Goal: Transaction & Acquisition: Book appointment/travel/reservation

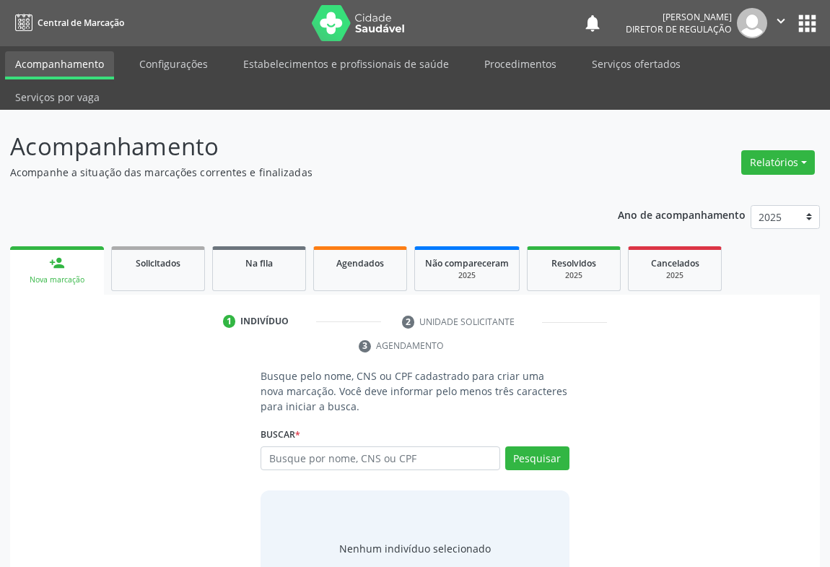
click at [628, 74] on link "Serviços ofertados" at bounding box center [636, 63] width 109 height 25
click at [628, 66] on link "Serviços ofertados" at bounding box center [636, 63] width 109 height 25
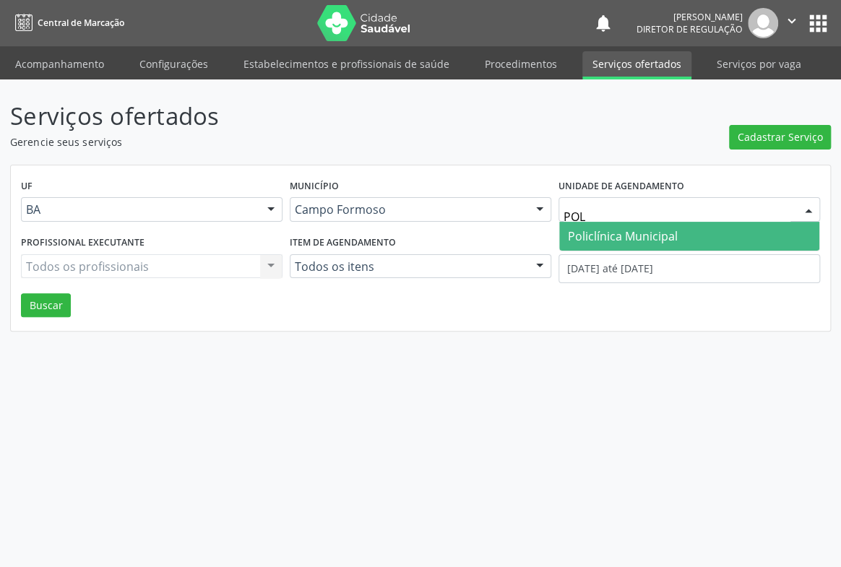
type input "POLI"
click at [597, 234] on span "Policlínica Municipal" at bounding box center [623, 236] width 110 height 16
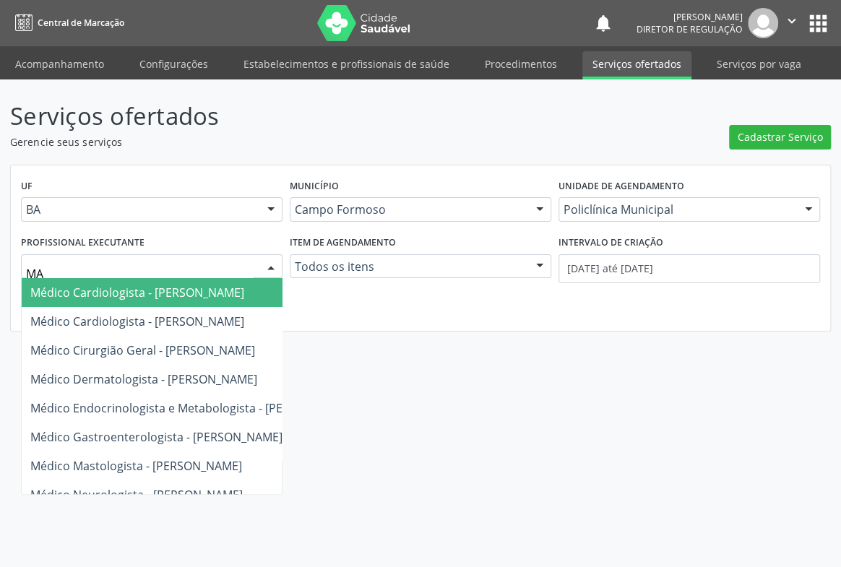
type input "MAU"
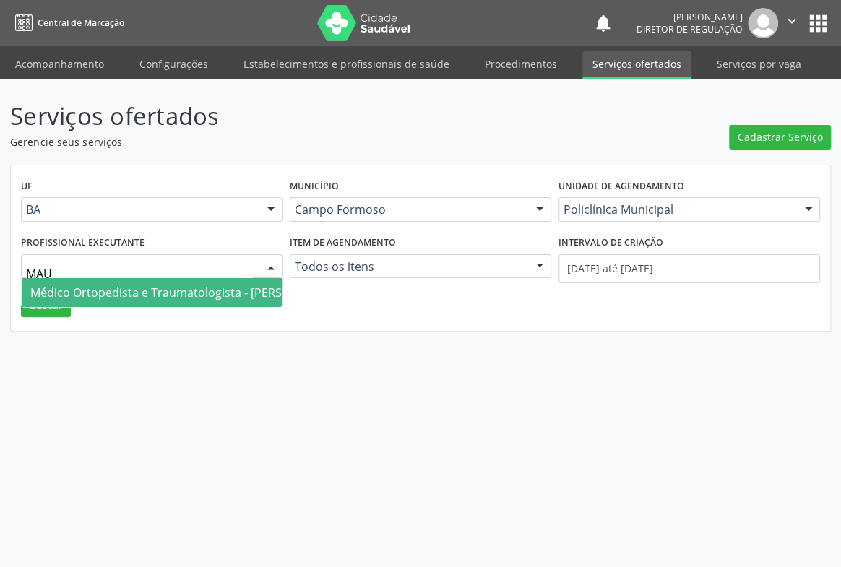
click at [202, 282] on span "Médico Ortopedista e Traumatologista - [PERSON_NAME]" at bounding box center [185, 292] width 327 height 29
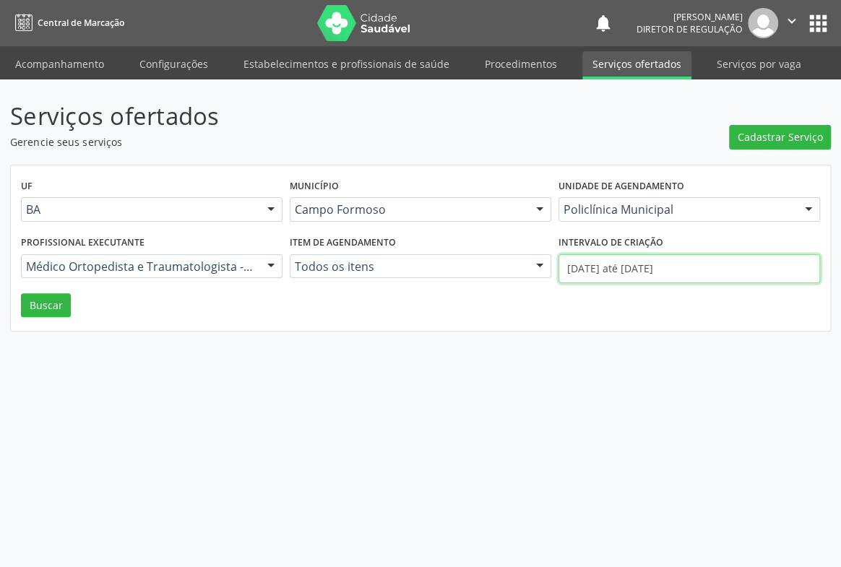
click at [565, 267] on input "[DATE] até [DATE]" at bounding box center [688, 268] width 261 height 29
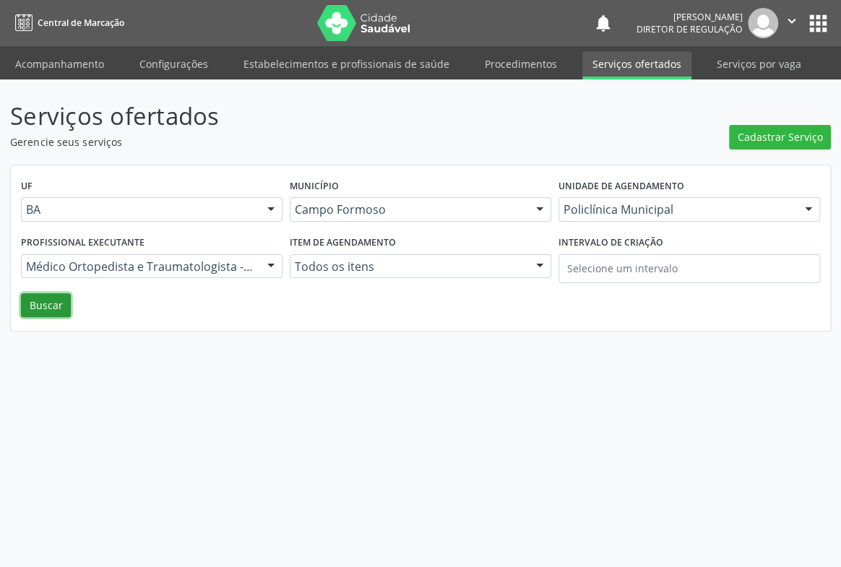
click at [51, 310] on button "Buscar" at bounding box center [46, 305] width 50 height 25
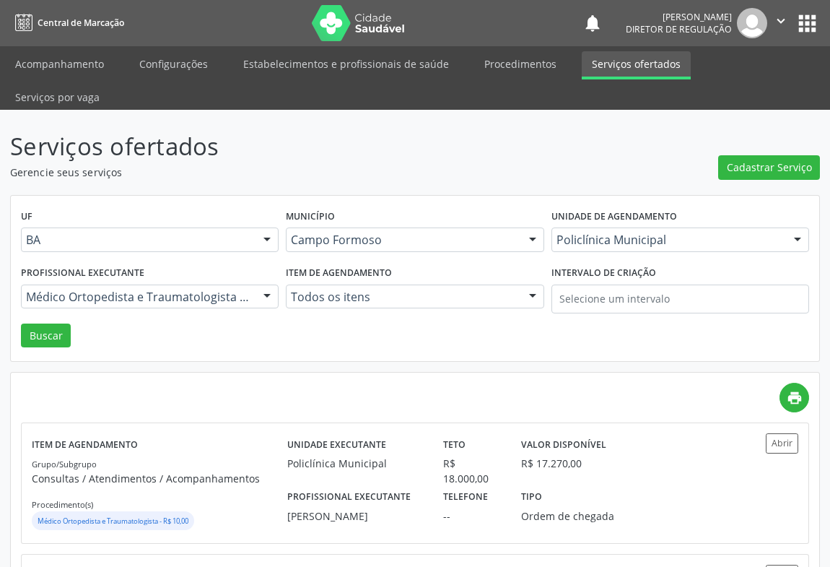
scroll to position [328, 0]
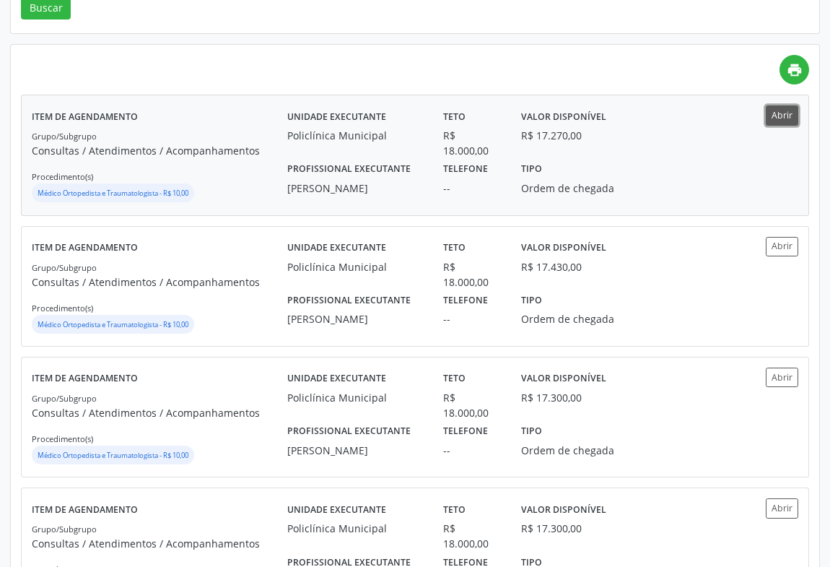
click at [788, 105] on button "Abrir" at bounding box center [782, 114] width 32 height 19
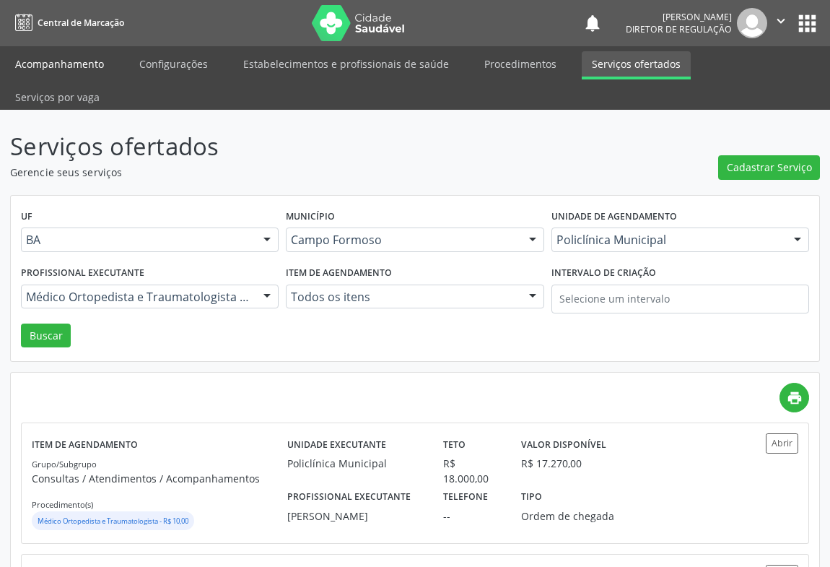
click at [58, 68] on link "Acompanhamento" at bounding box center [59, 63] width 109 height 25
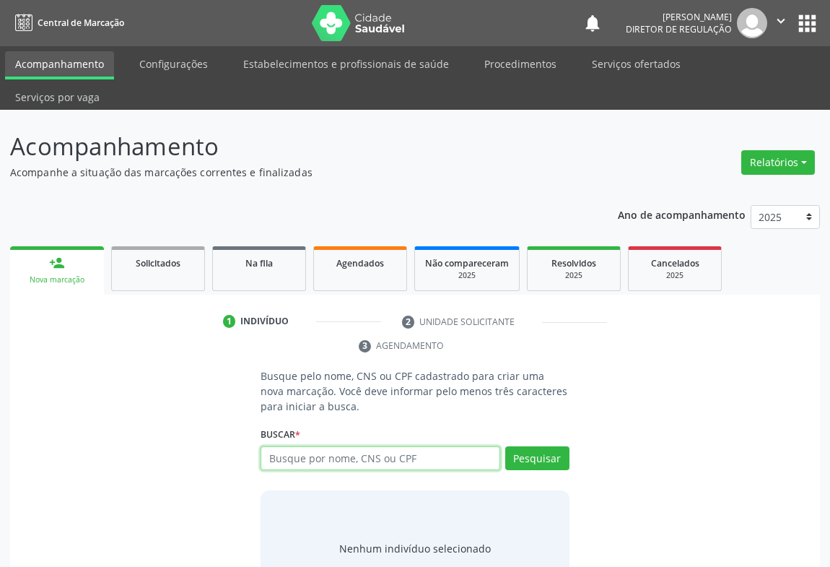
drag, startPoint x: 272, startPoint y: 420, endPoint x: 279, endPoint y: 409, distance: 13.0
click at [282, 446] on input "text" at bounding box center [381, 458] width 240 height 25
type input "700609423265366"
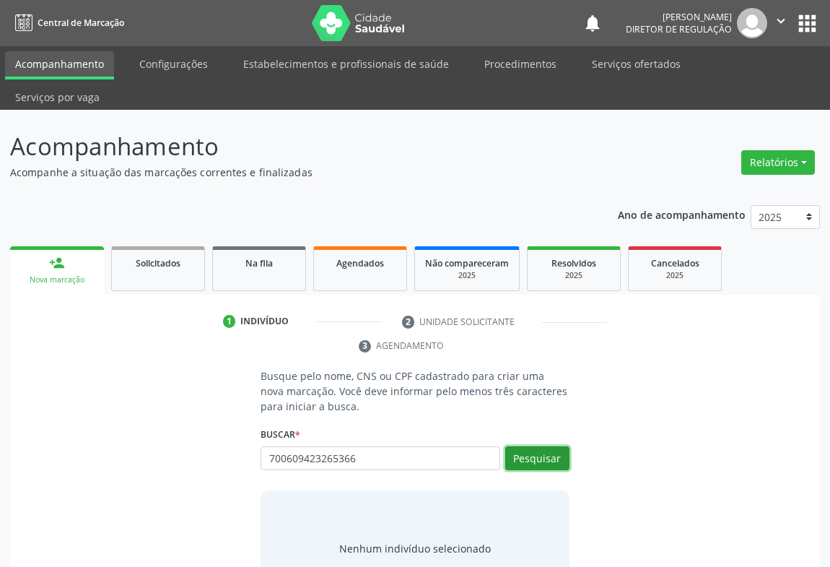
click at [536, 446] on button "Pesquisar" at bounding box center [538, 458] width 64 height 25
type input "700609423265366"
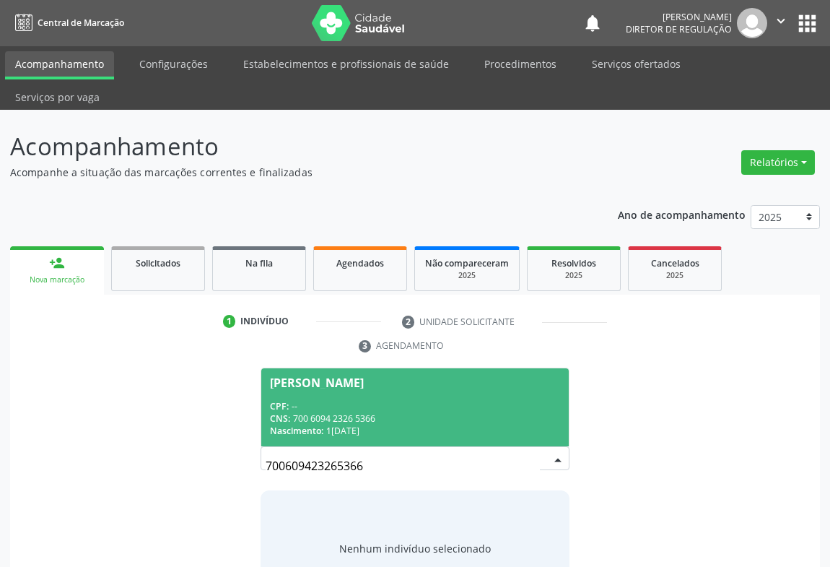
click at [434, 412] on div "CNS: 700 6094 2326 5366" at bounding box center [415, 418] width 290 height 12
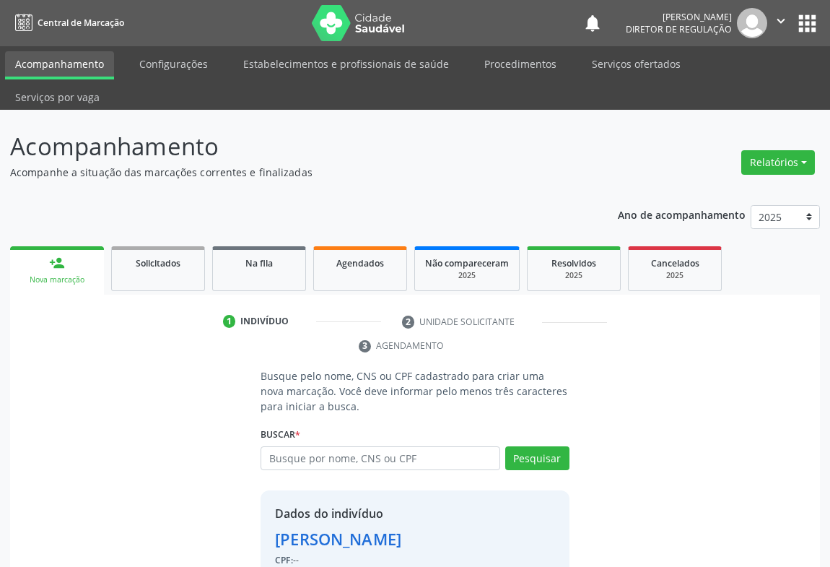
scroll to position [51, 0]
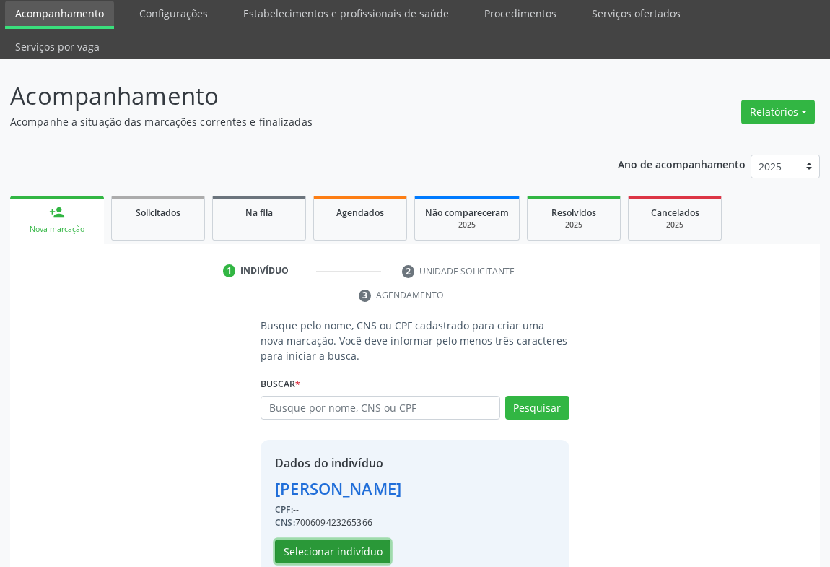
click at [344, 539] on button "Selecionar indivíduo" at bounding box center [333, 551] width 116 height 25
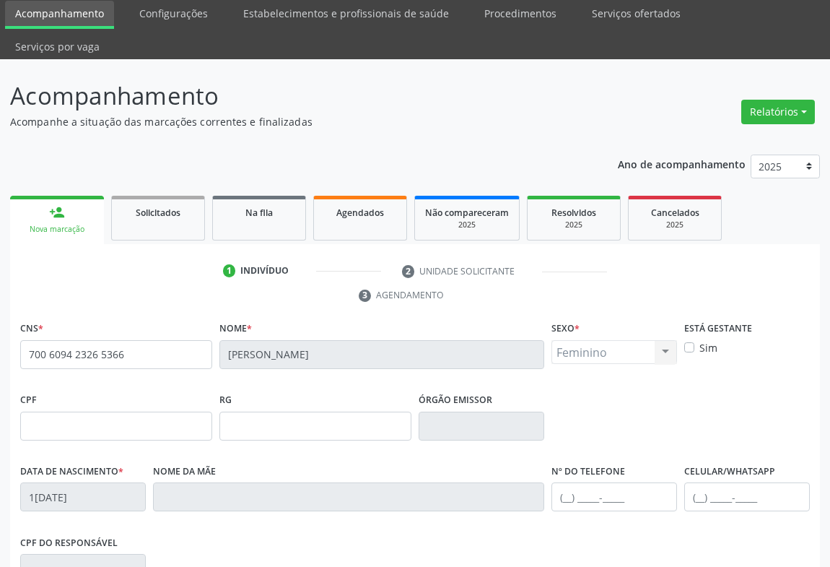
scroll to position [239, 0]
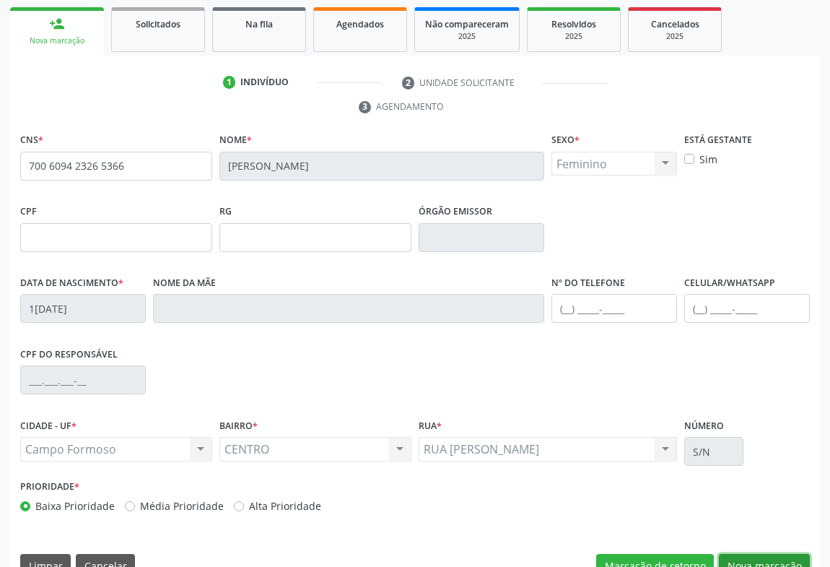
drag, startPoint x: 768, startPoint y: 533, endPoint x: 633, endPoint y: 464, distance: 152.1
click at [767, 554] on button "Nova marcação" at bounding box center [764, 566] width 91 height 25
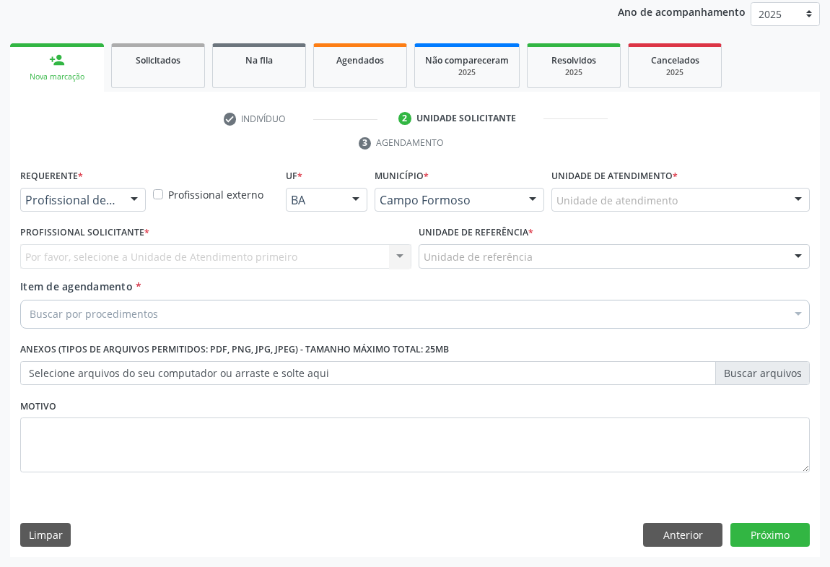
scroll to position [172, 0]
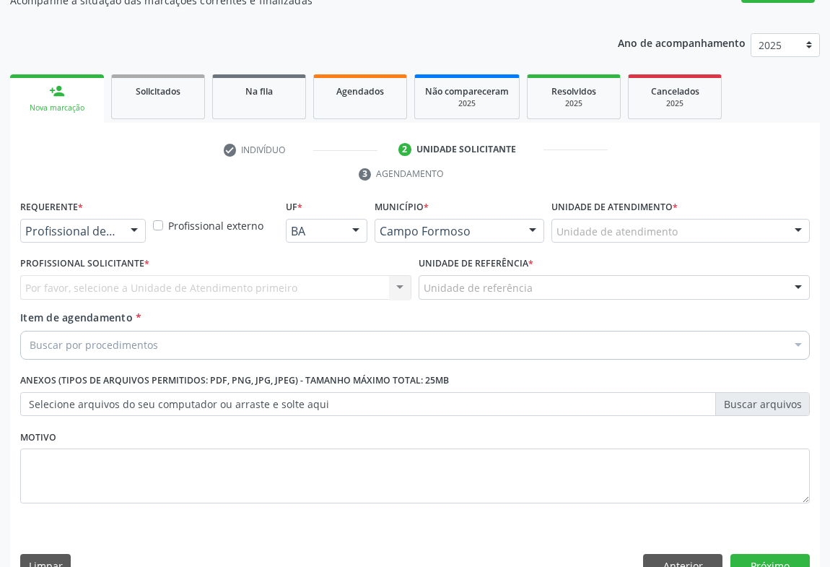
click at [131, 220] on div at bounding box center [134, 232] width 22 height 25
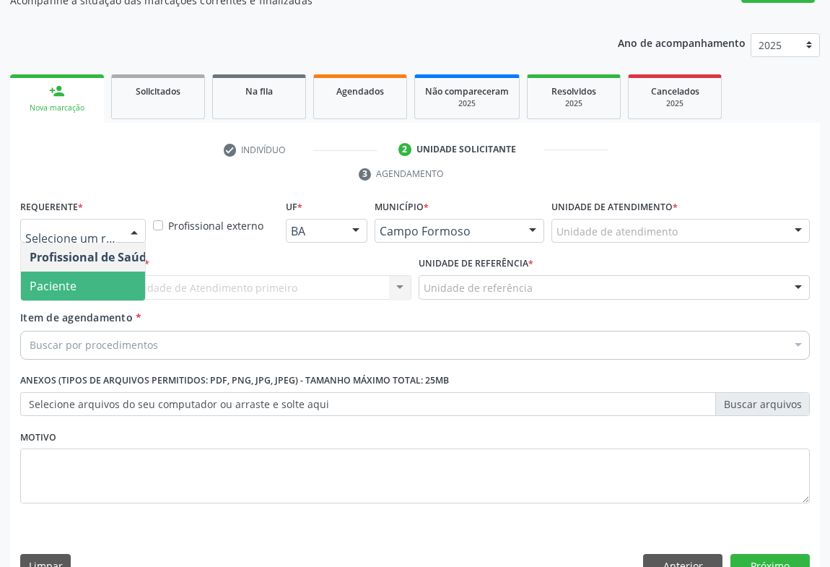
drag, startPoint x: 125, startPoint y: 261, endPoint x: 172, endPoint y: 256, distance: 47.2
click at [126, 272] on span "Paciente" at bounding box center [91, 286] width 141 height 29
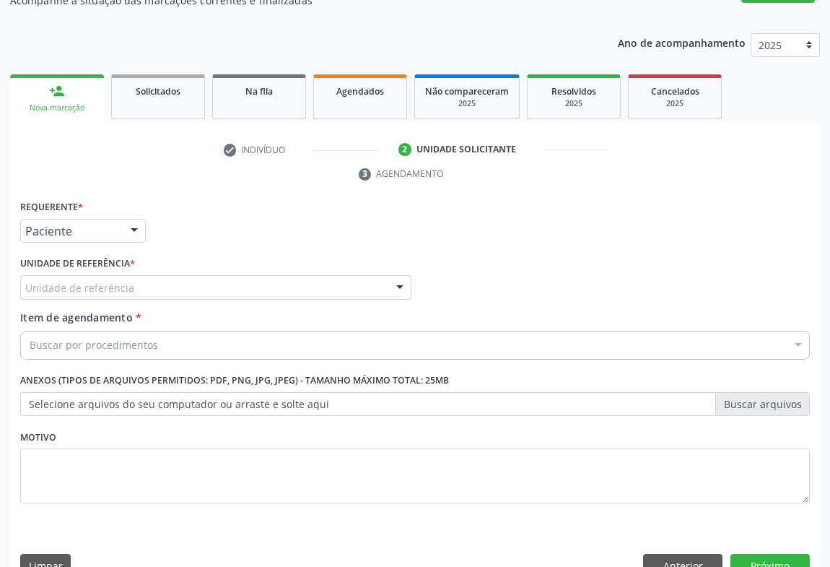
click at [178, 275] on div "Unidade de referência" at bounding box center [215, 287] width 391 height 25
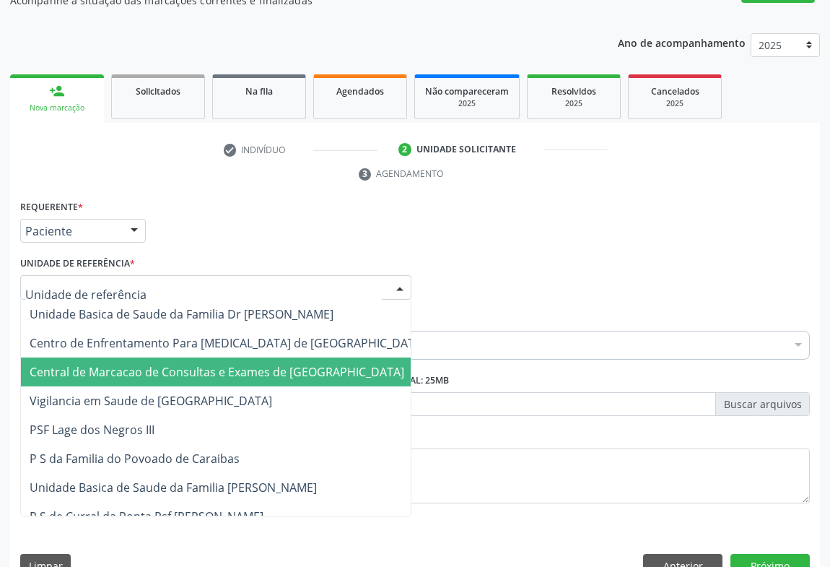
click at [196, 357] on span "Central de Marcacao de Consultas e Exames de [GEOGRAPHIC_DATA]" at bounding box center [227, 371] width 413 height 29
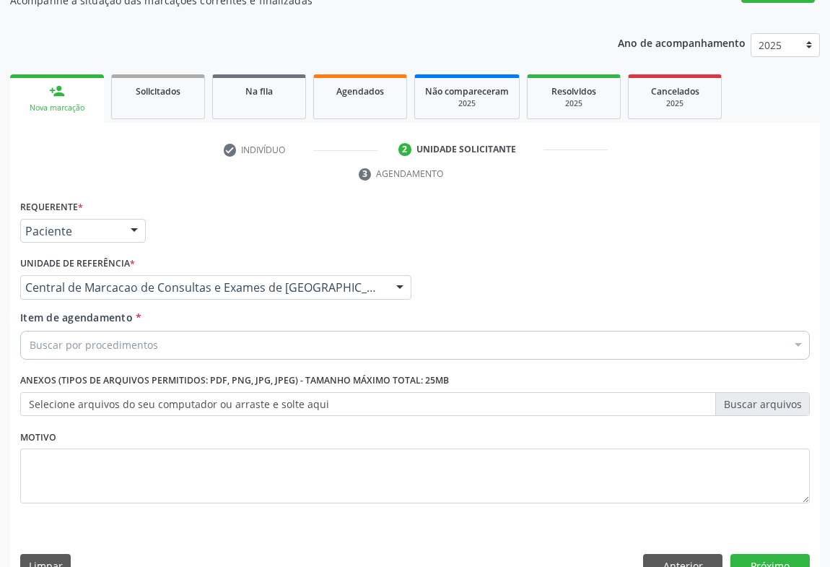
click at [213, 331] on div "Buscar por procedimentos" at bounding box center [415, 345] width 790 height 29
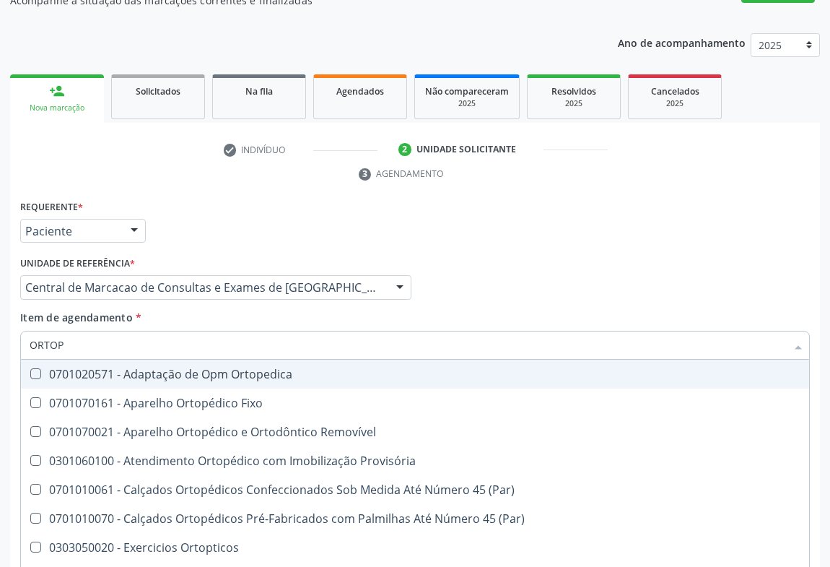
type input "ORTOPE"
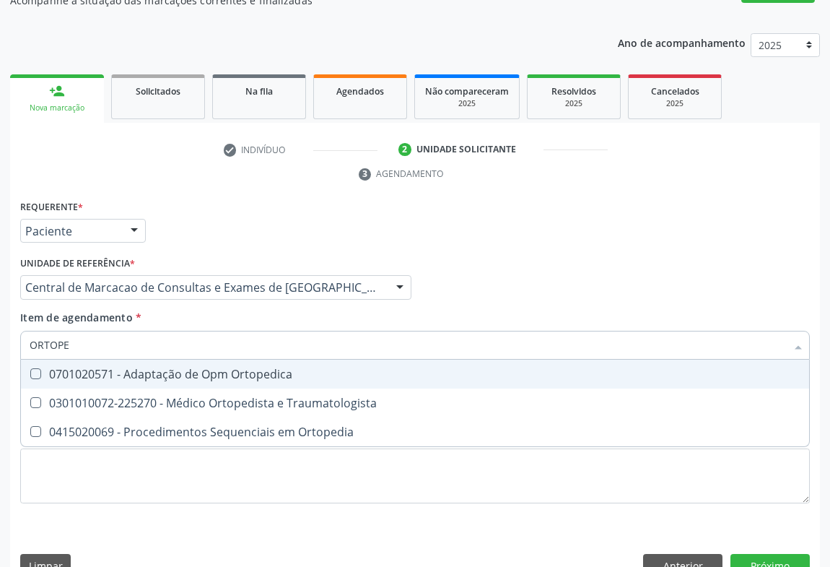
click at [253, 360] on span "0701020571 - Adaptação de Opm Ortopedica" at bounding box center [415, 374] width 789 height 29
click at [253, 368] on div "0701020571 - Adaptação de Opm Ortopedica" at bounding box center [415, 374] width 771 height 12
checkbox Ortopedica "false"
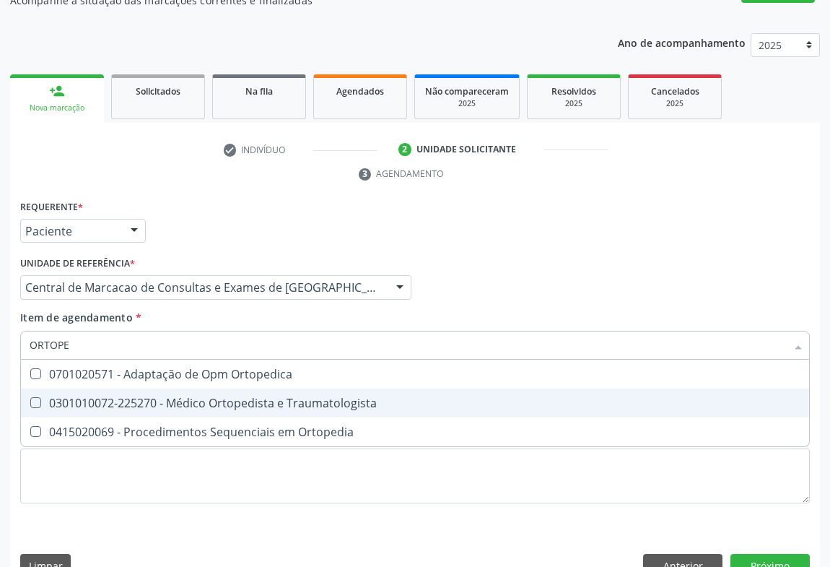
click at [253, 397] on div "0301010072-225270 - Médico Ortopedista e Traumatologista" at bounding box center [415, 403] width 771 height 12
checkbox Traumatologista "true"
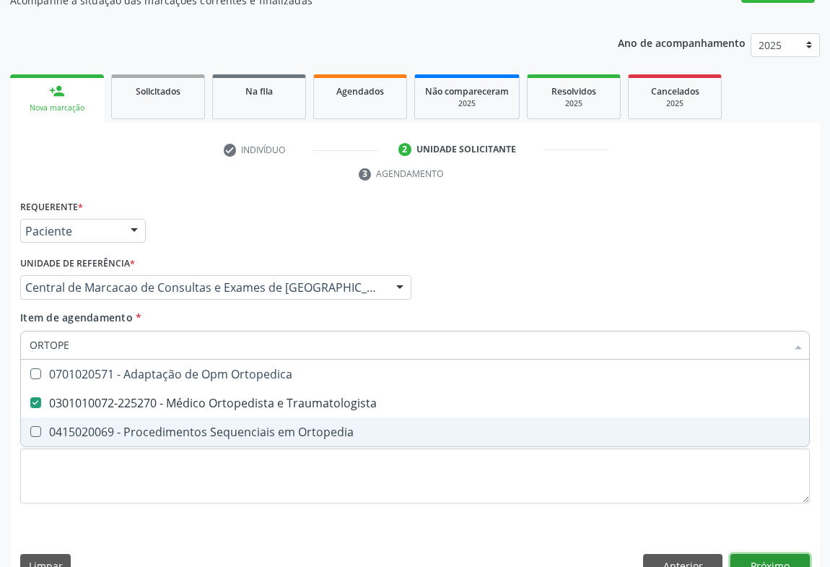
click at [775, 542] on div "Requerente * Paciente Profissional de Saúde Paciente Nenhum resultado encontrad…" at bounding box center [415, 392] width 810 height 392
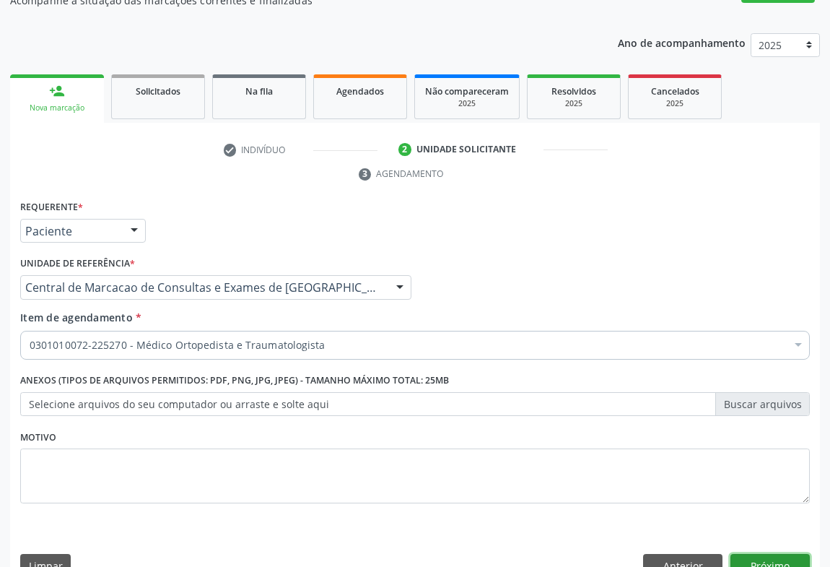
click at [794, 554] on button "Próximo" at bounding box center [770, 566] width 79 height 25
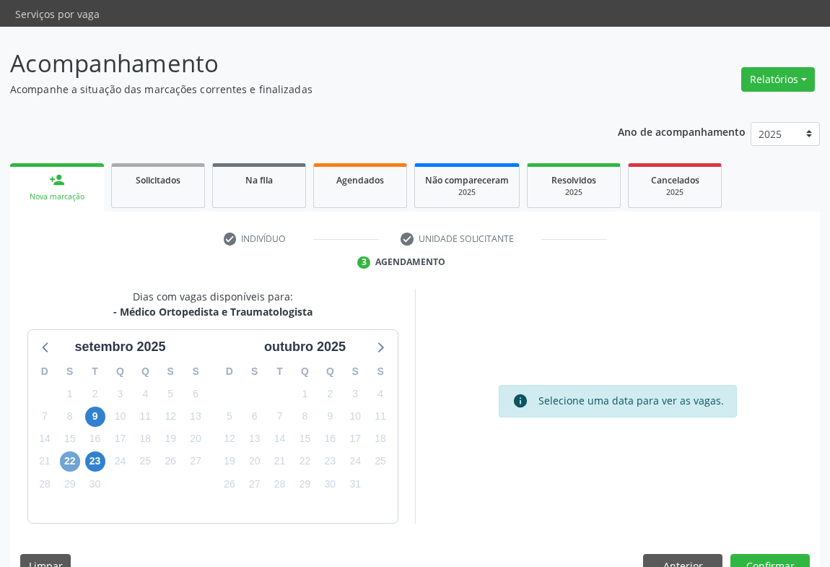
click at [74, 451] on span "22" at bounding box center [70, 461] width 20 height 20
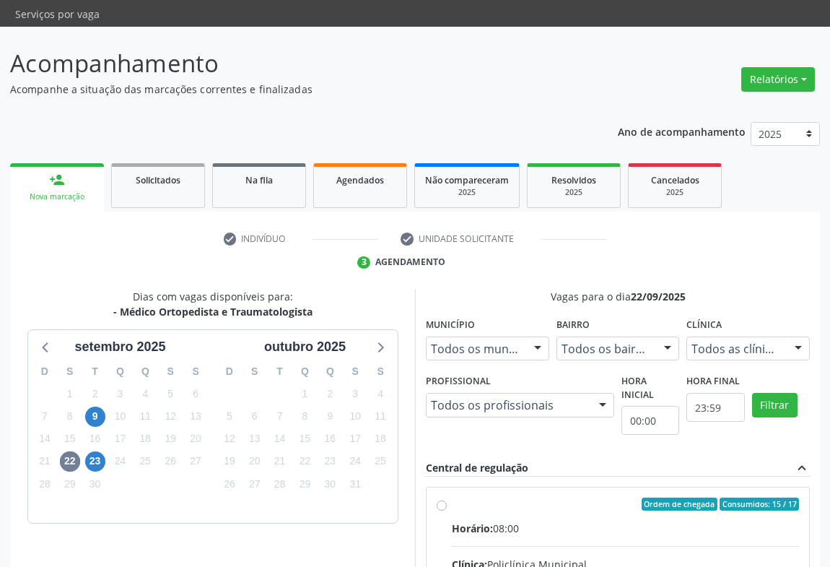
click at [447, 508] on input "Ordem de chegada Consumidos: 15 / 17 Horário: 08:00 Clínica: Policlínica Munici…" at bounding box center [442, 504] width 10 height 13
radio input "true"
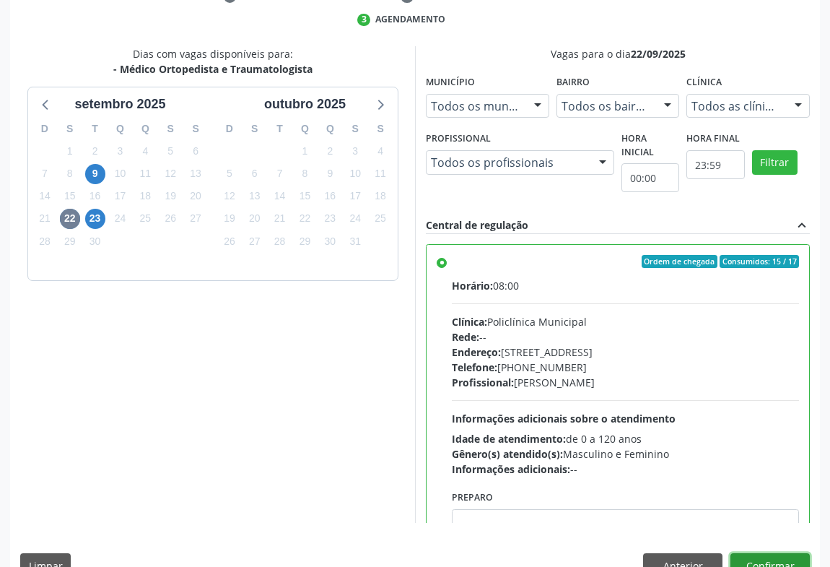
click at [768, 553] on button "Confirmar" at bounding box center [770, 565] width 79 height 25
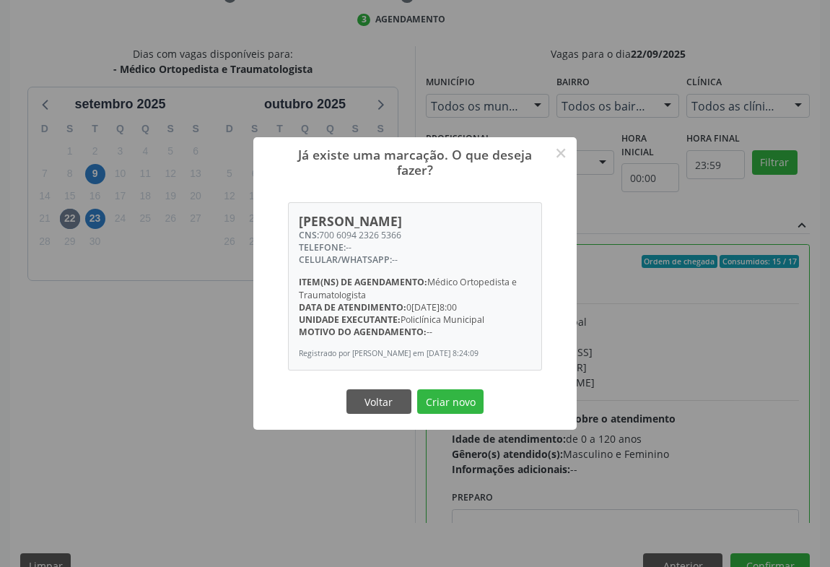
click at [417, 389] on button "Criar novo" at bounding box center [450, 401] width 66 height 25
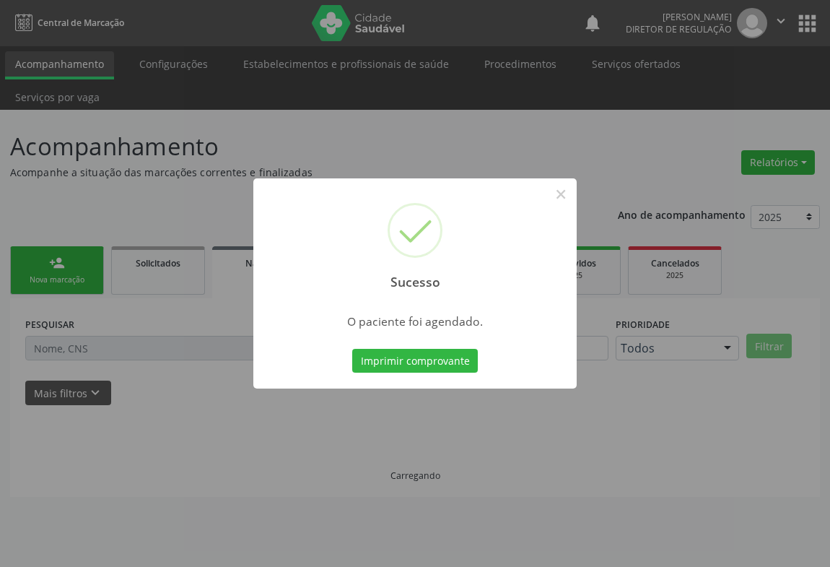
scroll to position [0, 0]
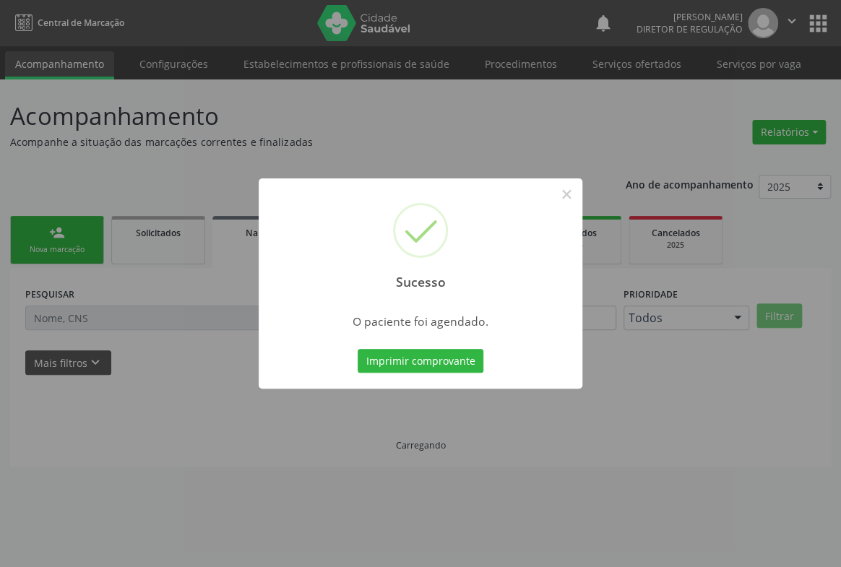
click at [357, 349] on button "Imprimir comprovante" at bounding box center [420, 361] width 126 height 25
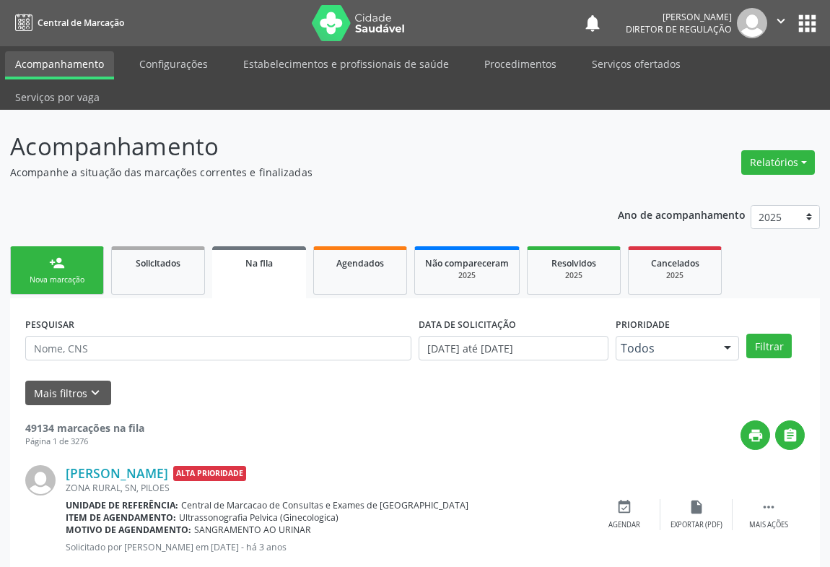
click at [788, 22] on button "" at bounding box center [781, 23] width 27 height 30
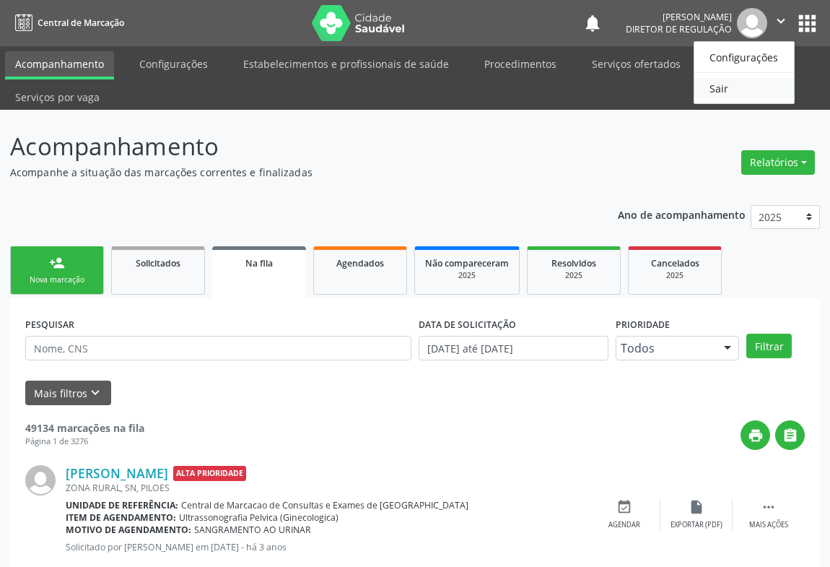
click at [719, 81] on link "Sair" at bounding box center [745, 88] width 100 height 20
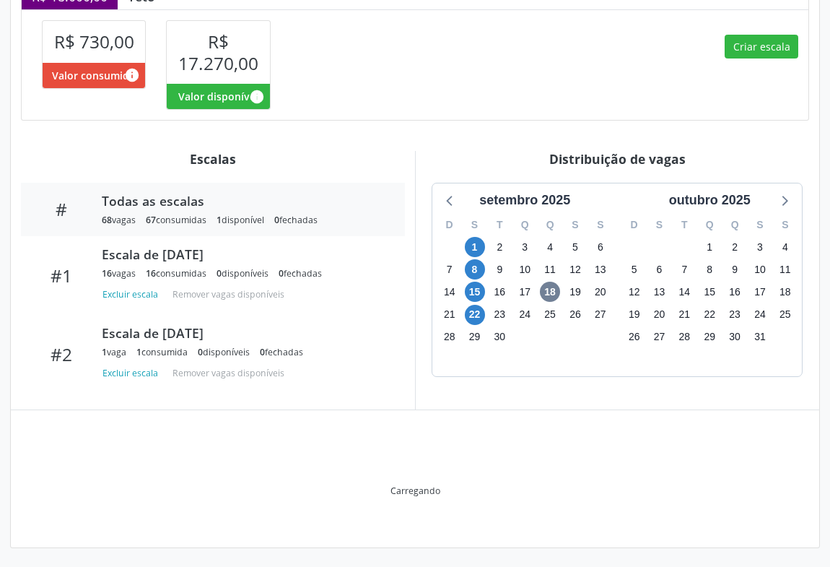
scroll to position [314, 0]
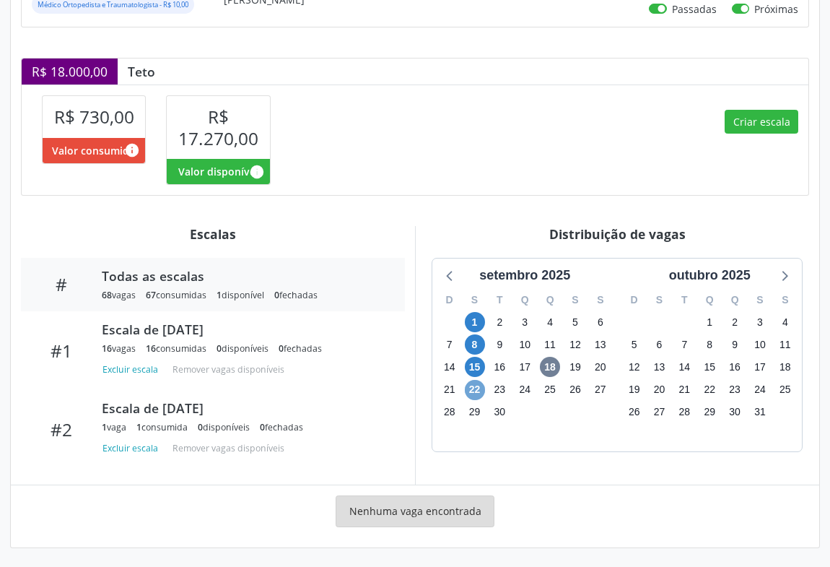
click at [477, 386] on span "22" at bounding box center [475, 390] width 20 height 20
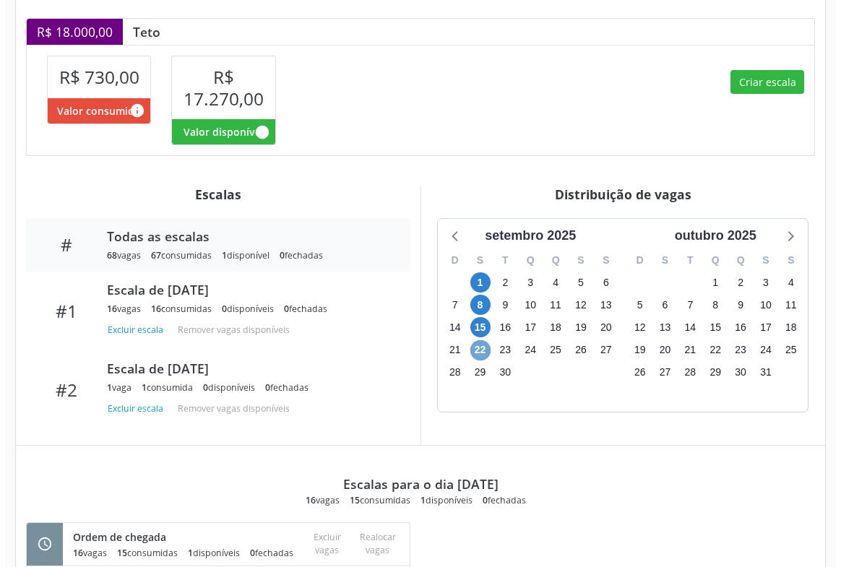
scroll to position [288, 0]
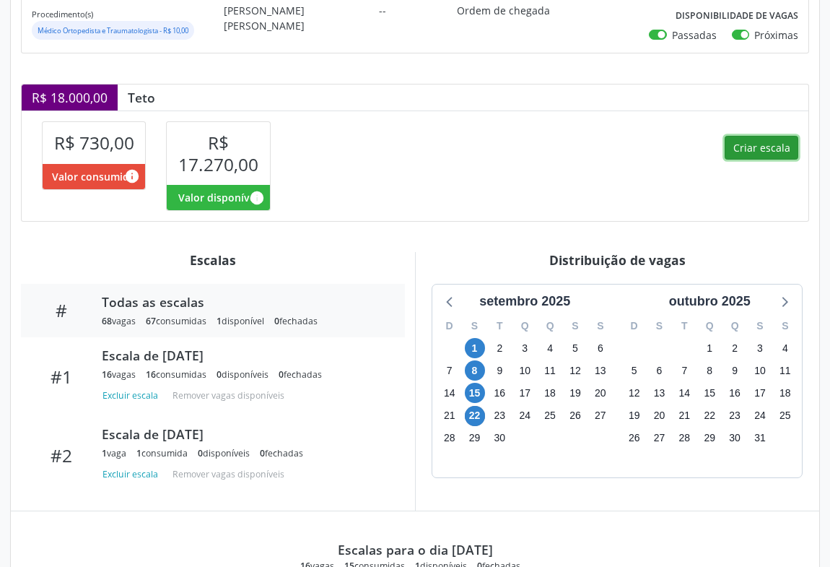
click at [751, 151] on button "Criar escala" at bounding box center [762, 148] width 74 height 25
select select "8"
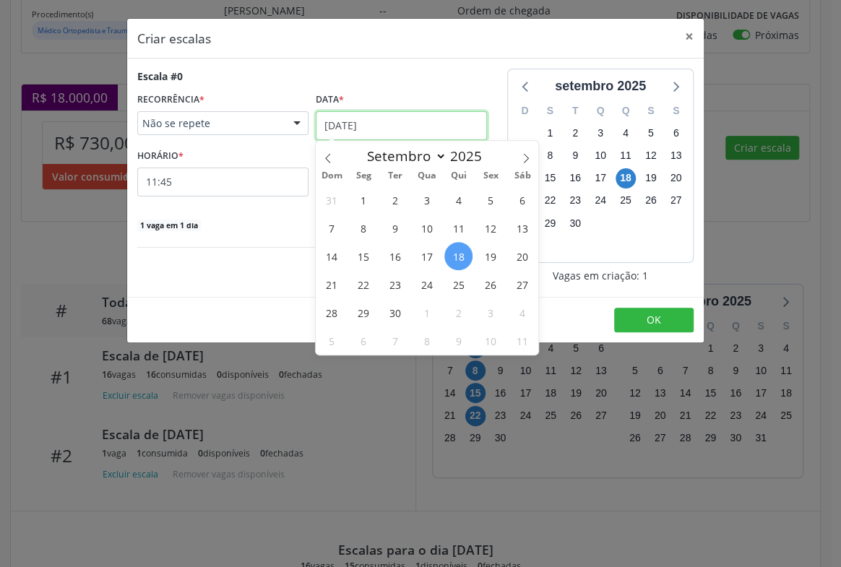
click at [360, 130] on input "18/09/2025" at bounding box center [401, 125] width 171 height 29
click at [368, 273] on span "22" at bounding box center [363, 284] width 28 height 28
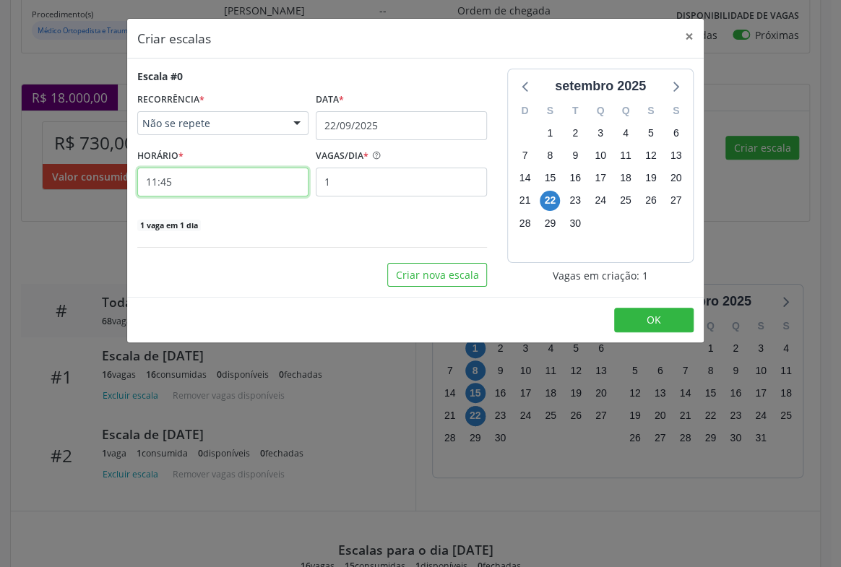
click at [261, 173] on input "11:45" at bounding box center [222, 182] width 171 height 29
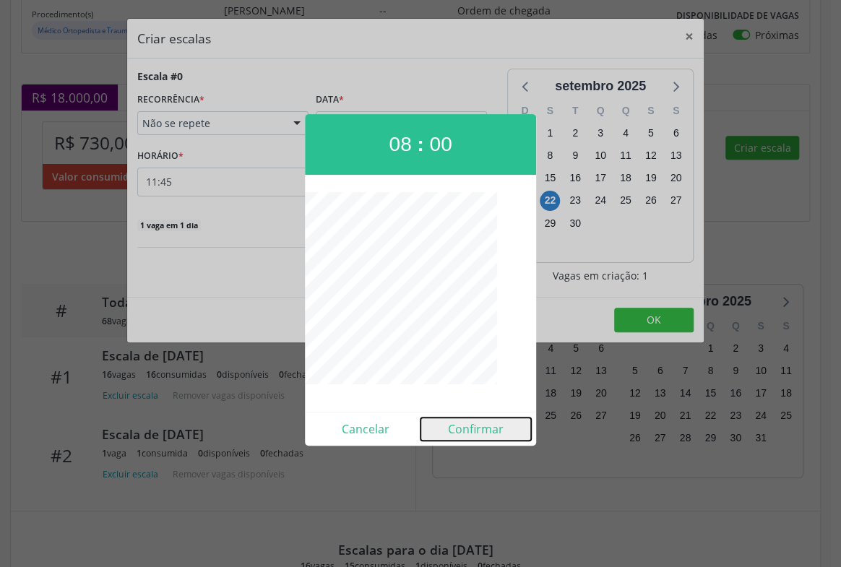
drag, startPoint x: 457, startPoint y: 419, endPoint x: 474, endPoint y: 420, distance: 16.6
click at [458, 419] on button "Confirmar" at bounding box center [475, 428] width 110 height 23
type input "08:00"
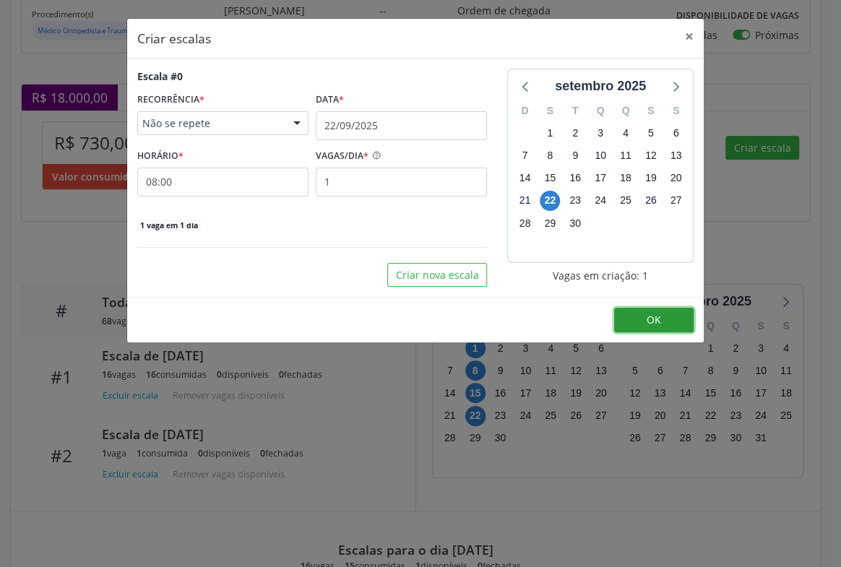
click at [659, 316] on span "OK" at bounding box center [653, 320] width 14 height 14
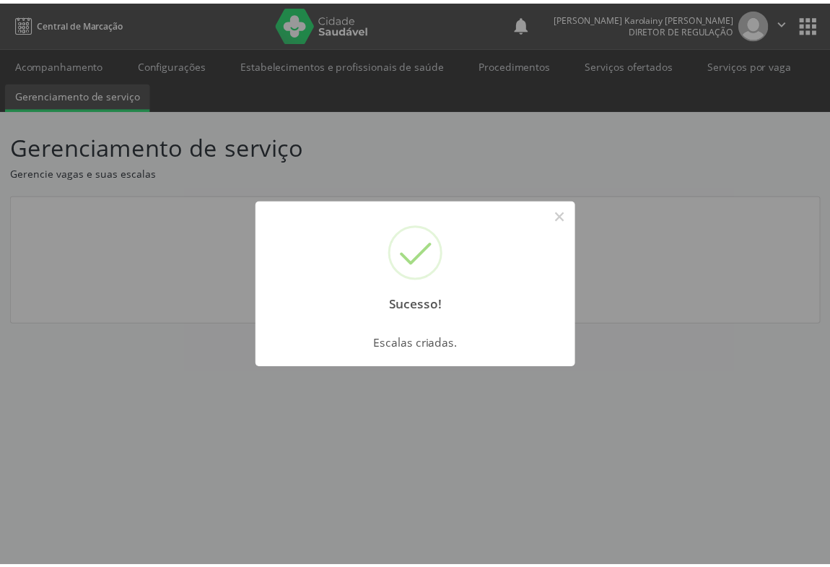
scroll to position [0, 0]
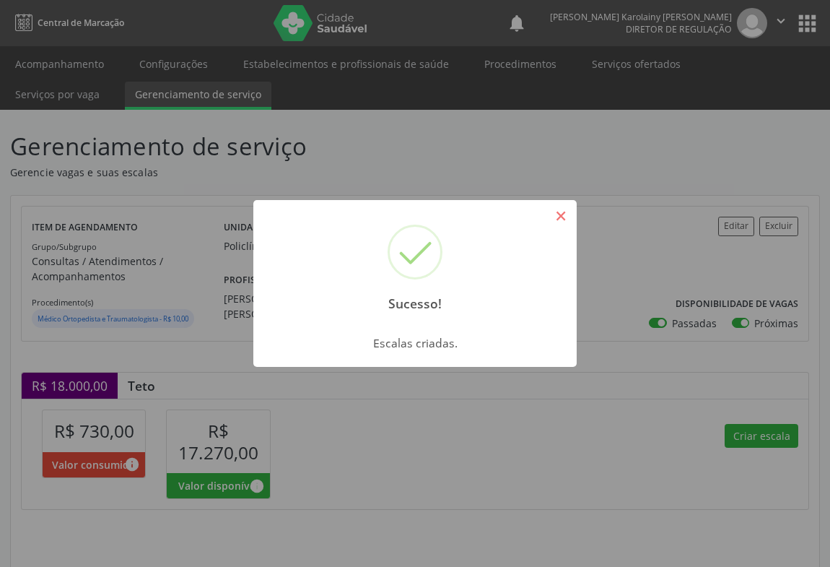
click at [556, 211] on button "×" at bounding box center [561, 216] width 25 height 25
